Goal: Check status: Check status

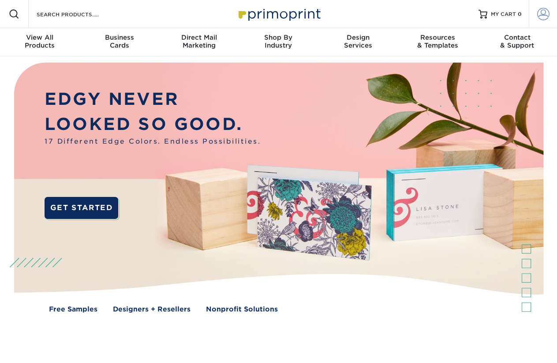
type input "[EMAIL_ADDRESS][DOMAIN_NAME]"
click at [543, 15] on span at bounding box center [543, 14] width 12 height 12
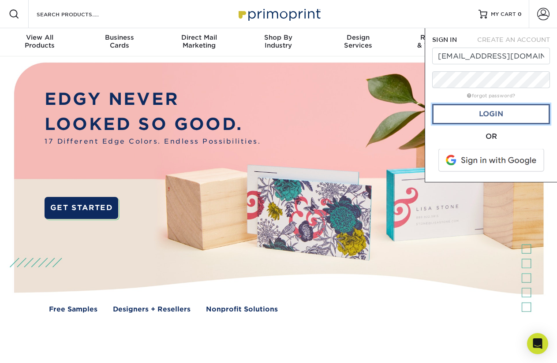
click at [487, 115] on link "Login" at bounding box center [491, 114] width 118 height 20
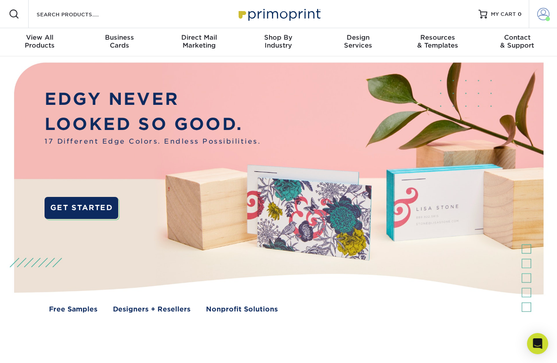
click at [539, 13] on span at bounding box center [543, 14] width 12 height 12
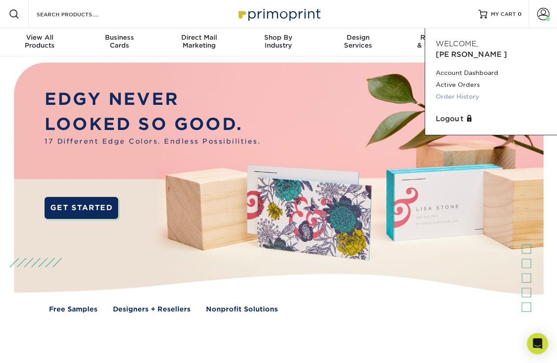
click at [454, 91] on link "Order History" at bounding box center [491, 97] width 111 height 12
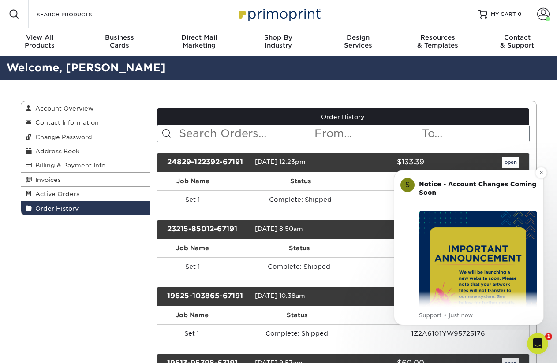
click at [498, 243] on img "Message content" at bounding box center [478, 270] width 118 height 118
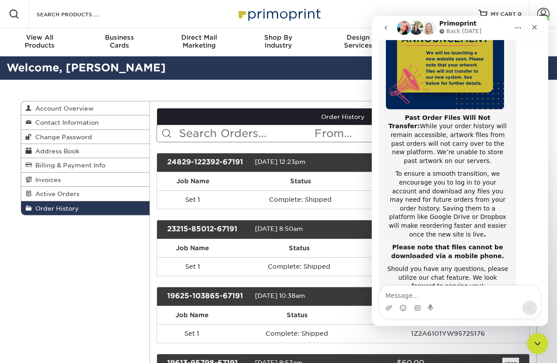
scroll to position [140, 0]
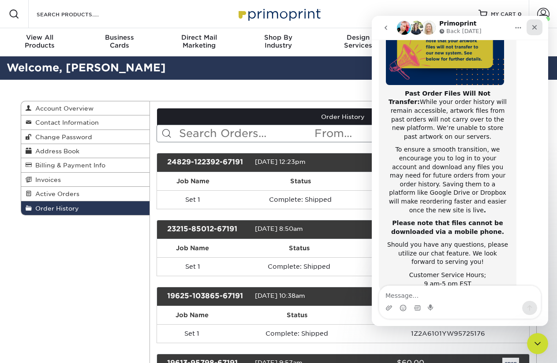
click at [533, 30] on icon "Close" at bounding box center [534, 27] width 7 height 7
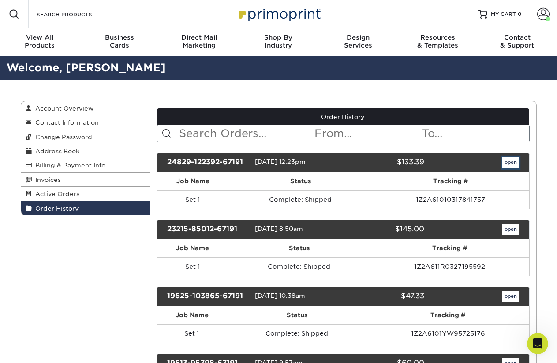
click at [507, 164] on link "open" at bounding box center [510, 162] width 17 height 11
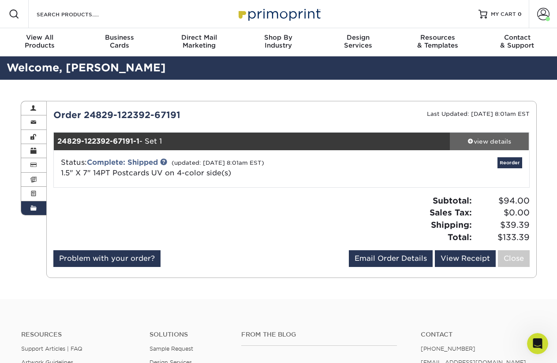
click at [490, 142] on div "view details" at bounding box center [489, 141] width 79 height 9
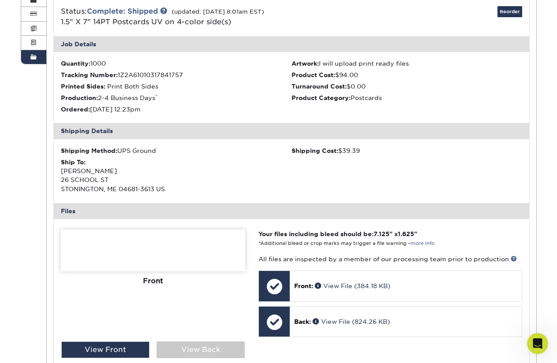
scroll to position [265, 0]
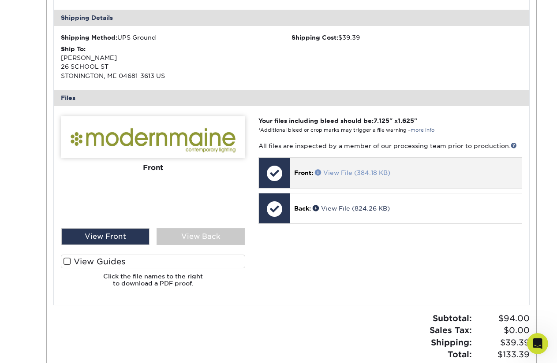
click at [335, 172] on link "View File (384.18 KB)" at bounding box center [352, 172] width 75 height 7
